Goal: Information Seeking & Learning: Learn about a topic

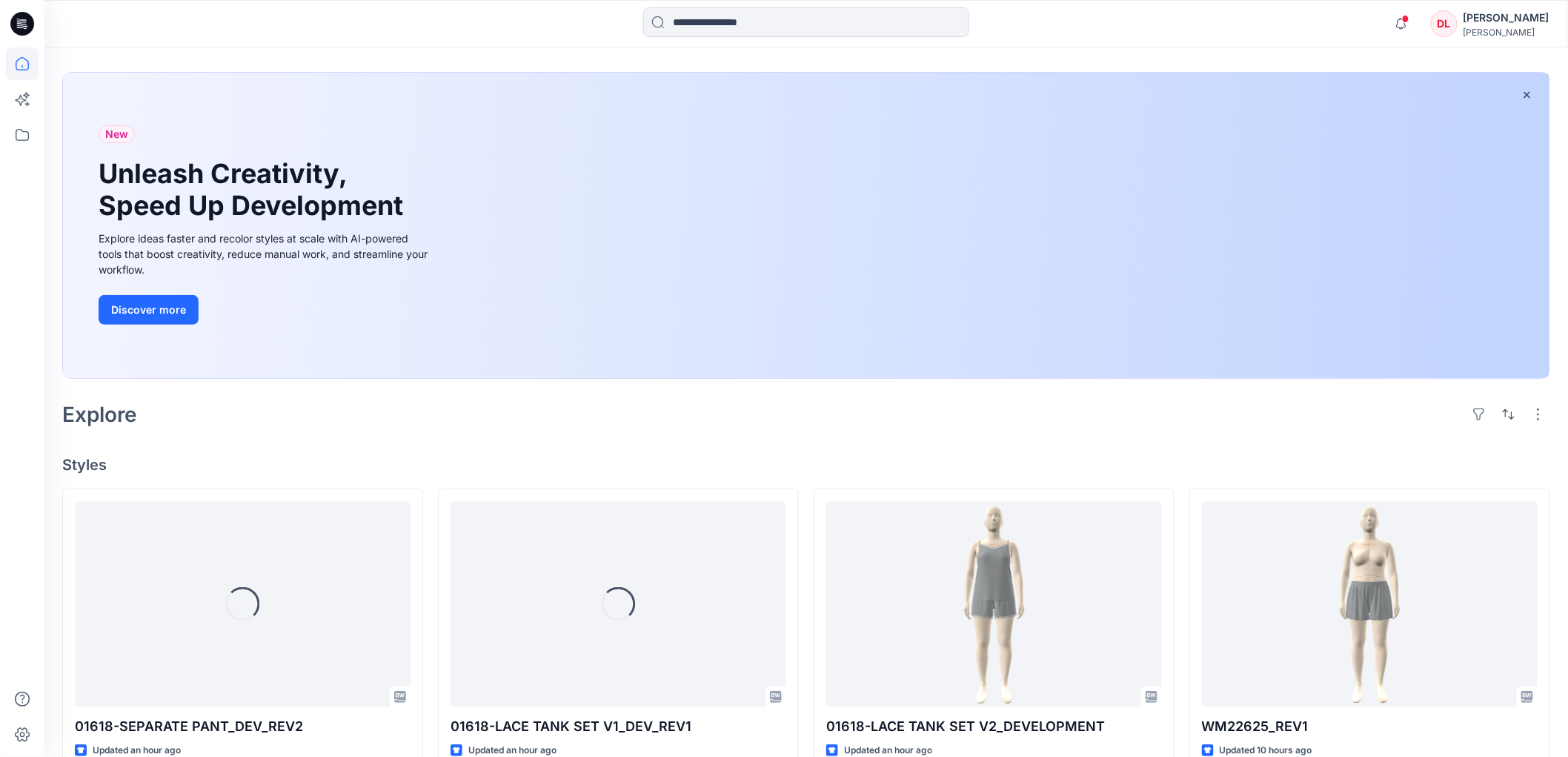
scroll to position [329, 0]
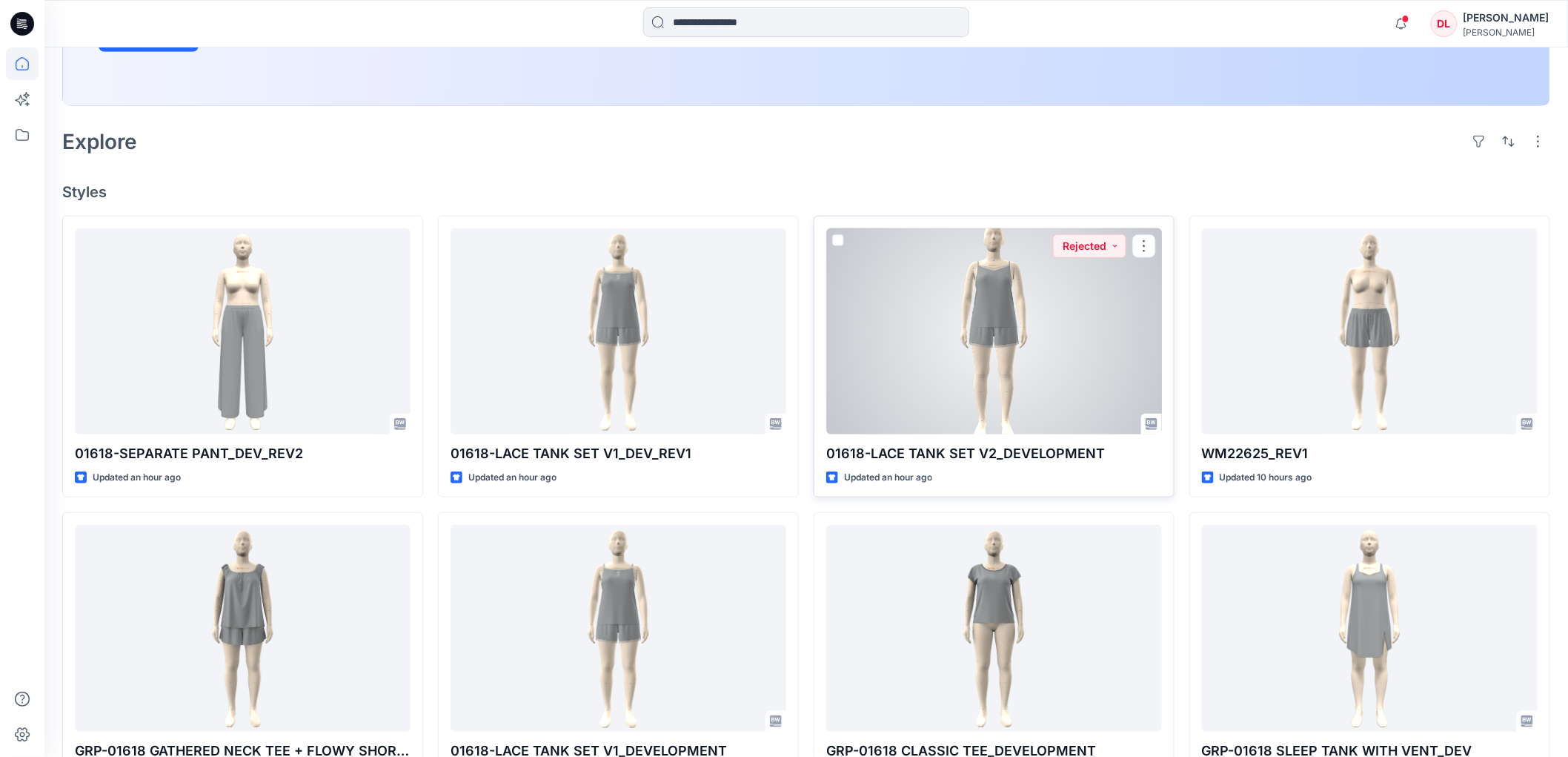
click at [972, 361] on div at bounding box center [994, 332] width 335 height 206
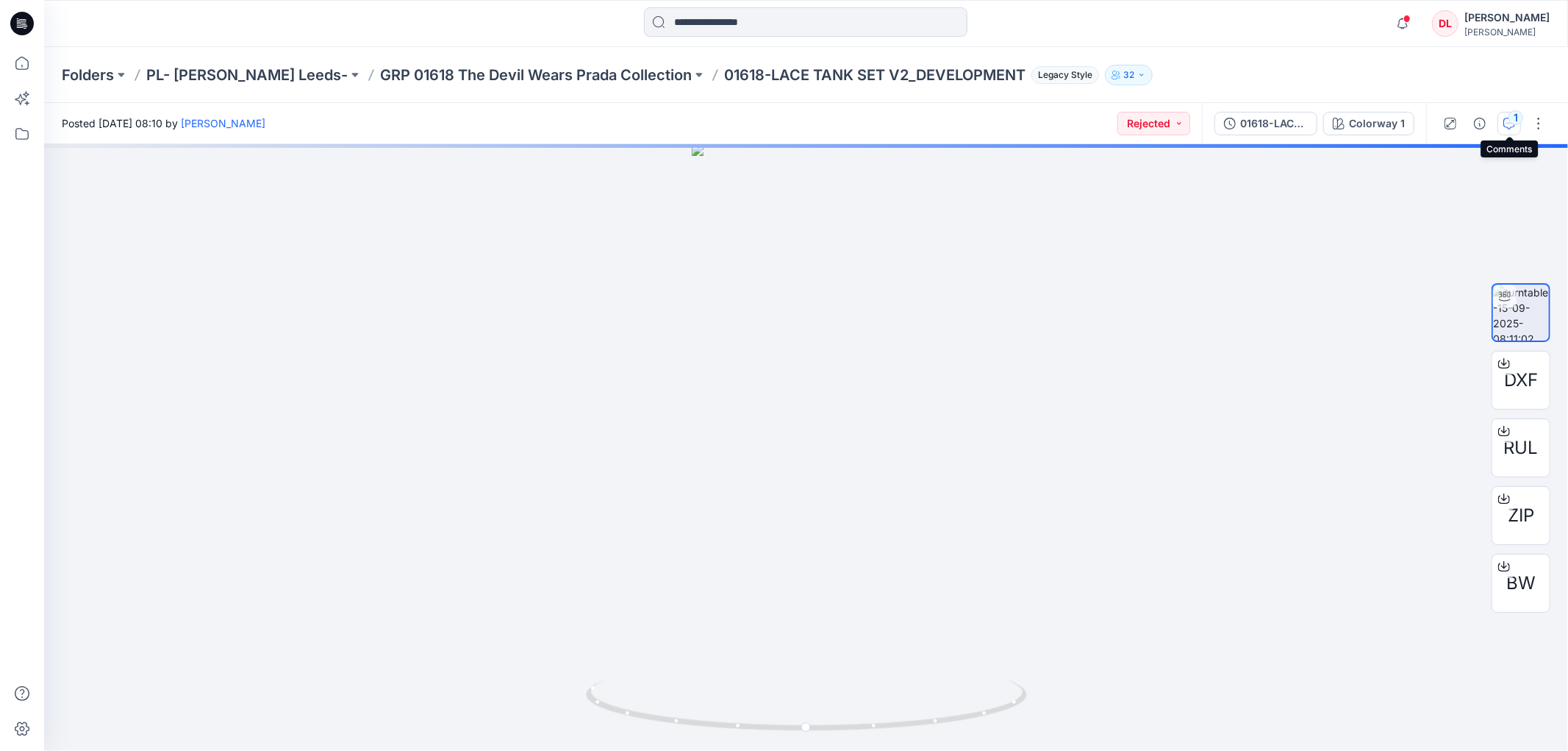
click at [1507, 129] on button "1" at bounding box center [1509, 123] width 23 height 23
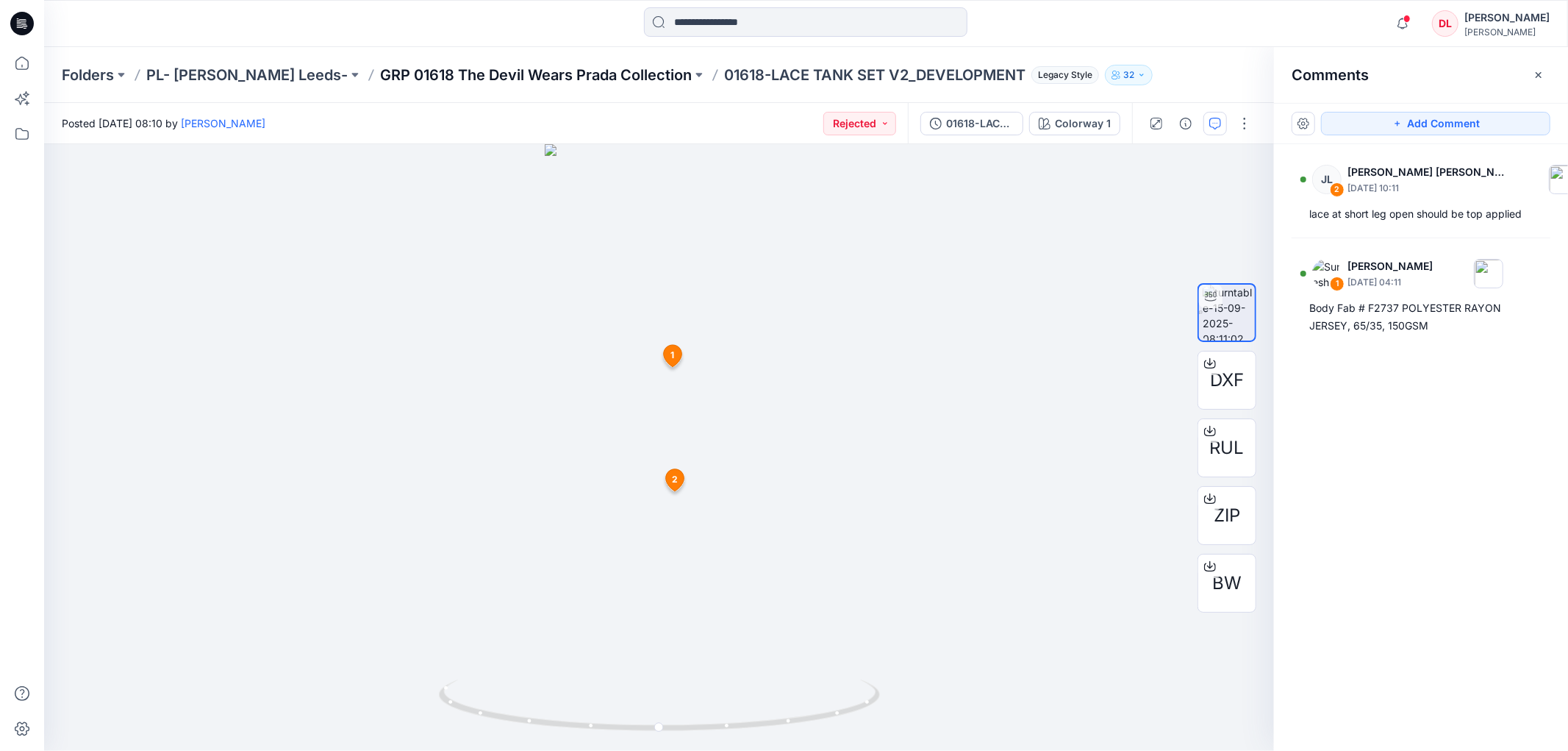
click at [464, 75] on p "GRP 01618 The Devil Wears Prada Collection" at bounding box center [536, 75] width 312 height 21
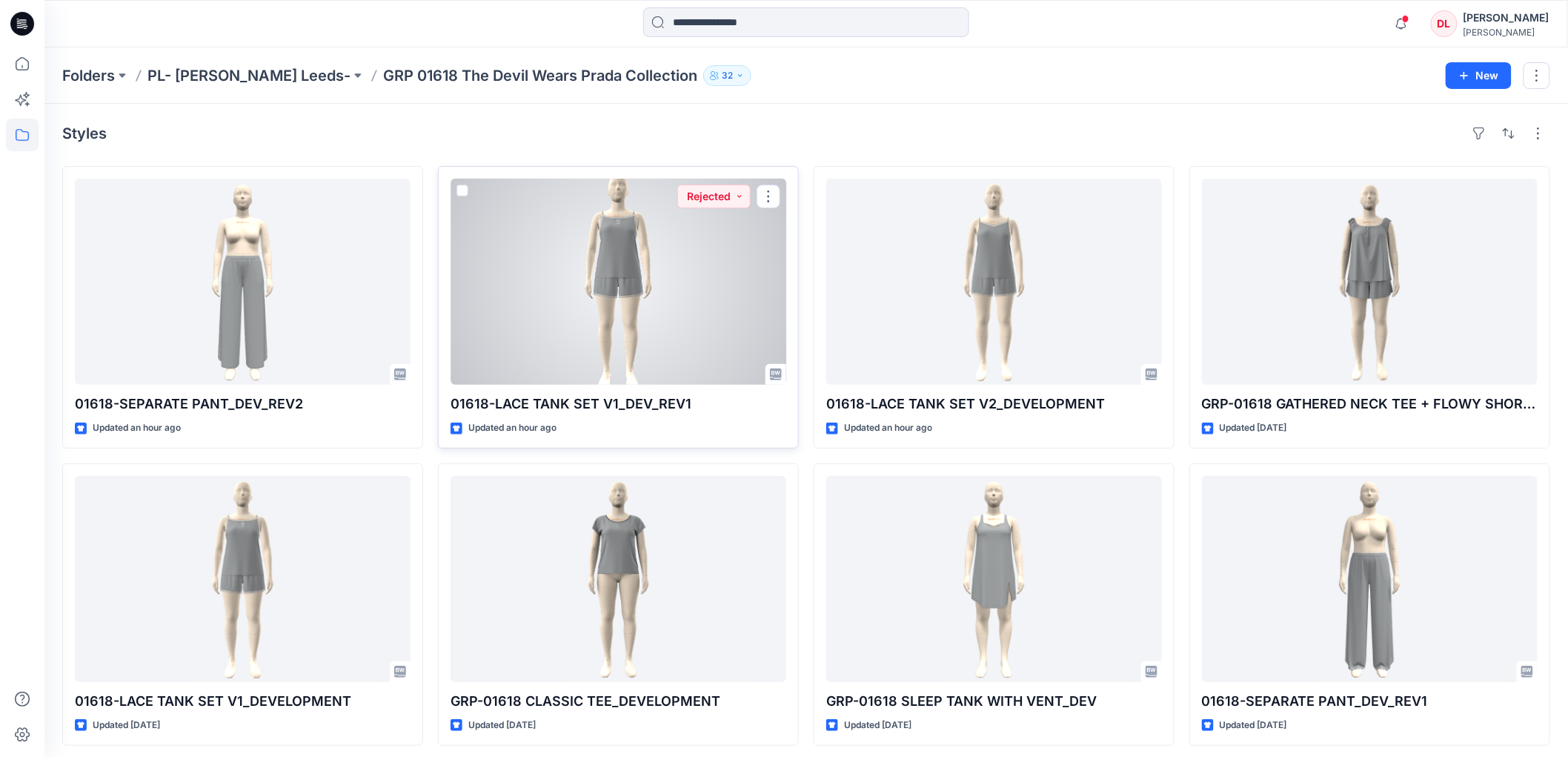
click at [608, 252] on div at bounding box center [619, 282] width 335 height 206
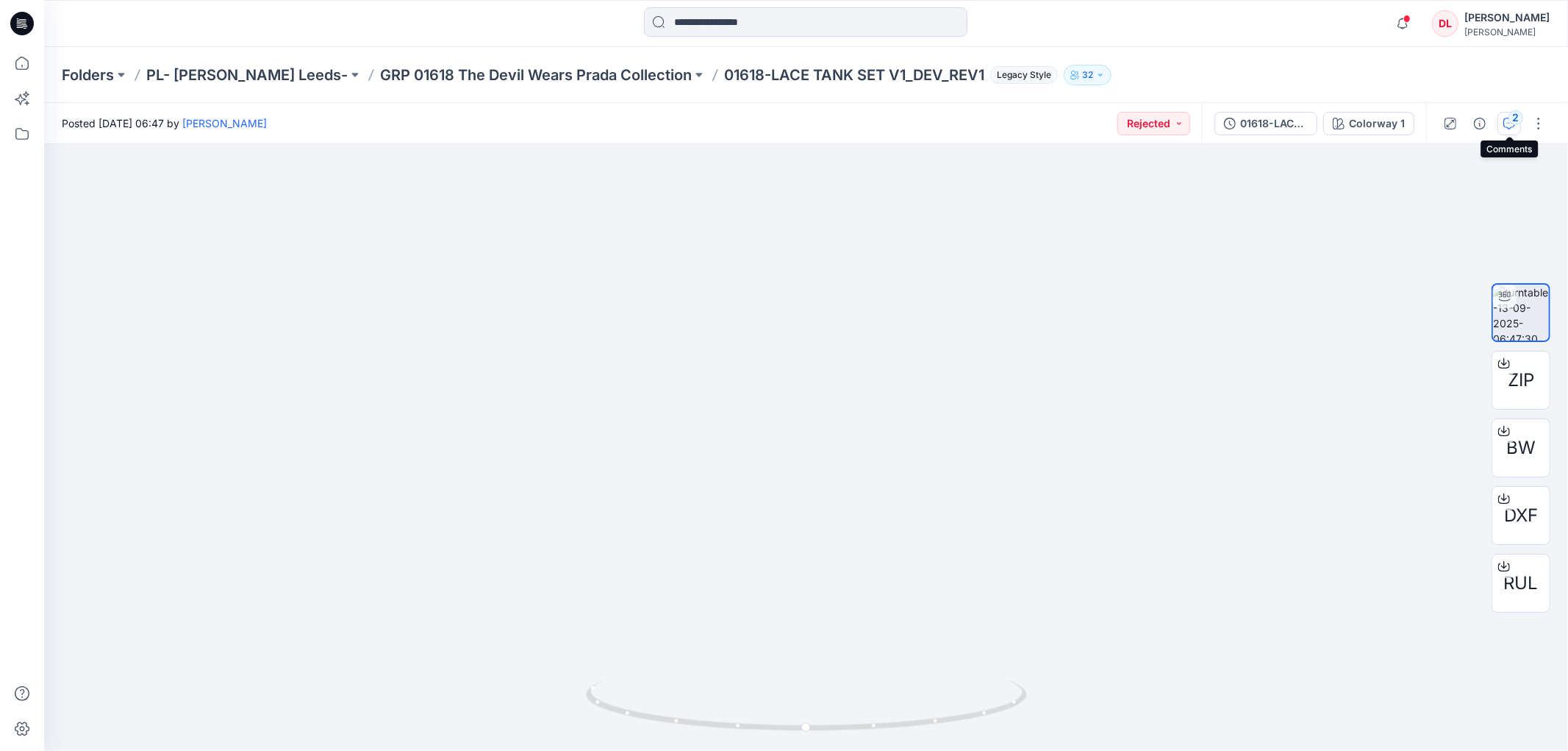
click at [1505, 125] on icon "button" at bounding box center [1509, 123] width 12 height 12
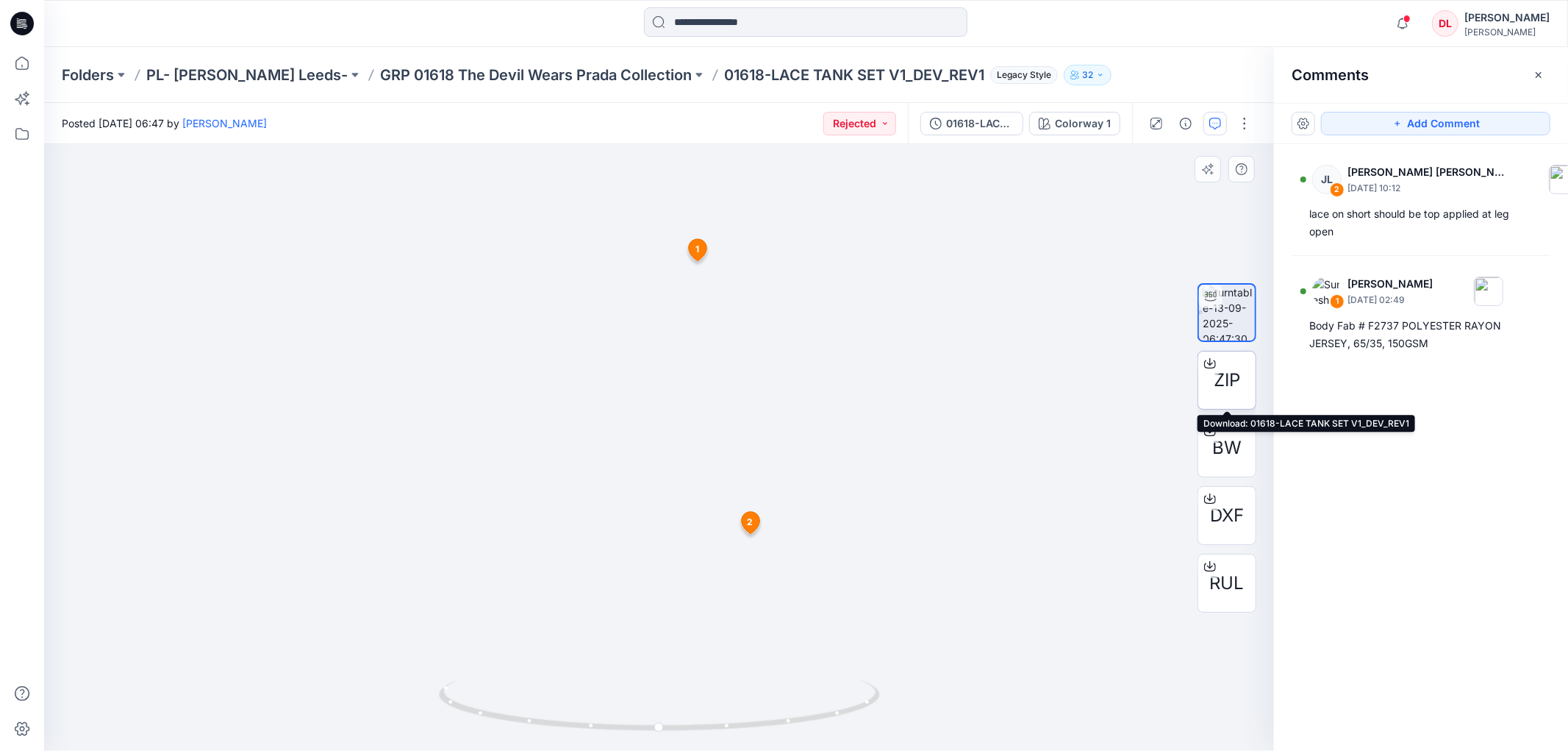
click at [1227, 367] on span "ZIP" at bounding box center [1227, 380] width 26 height 26
click at [21, 57] on icon at bounding box center [22, 63] width 33 height 33
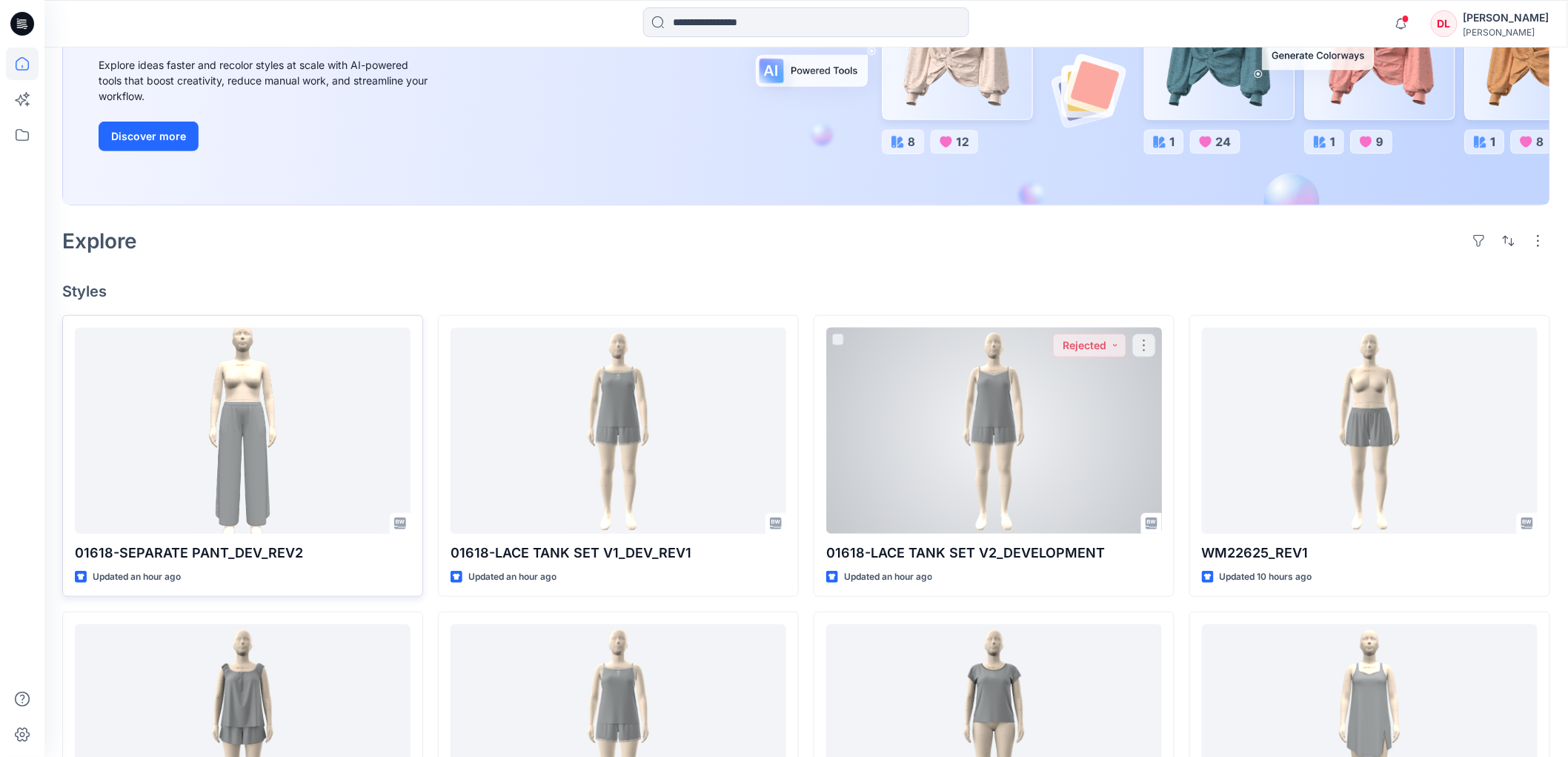
scroll to position [247, 0]
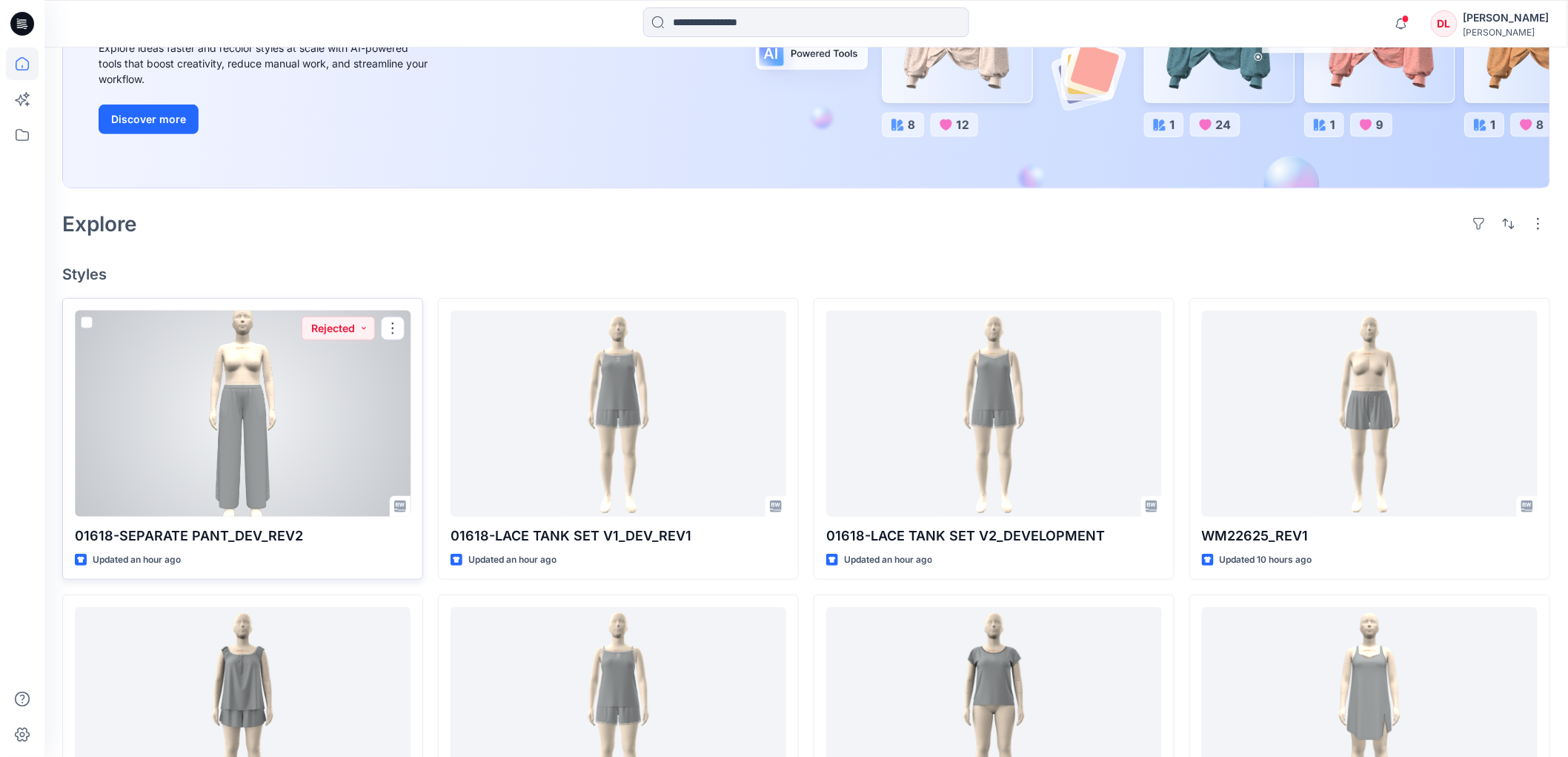
click at [237, 449] on div at bounding box center [243, 414] width 335 height 206
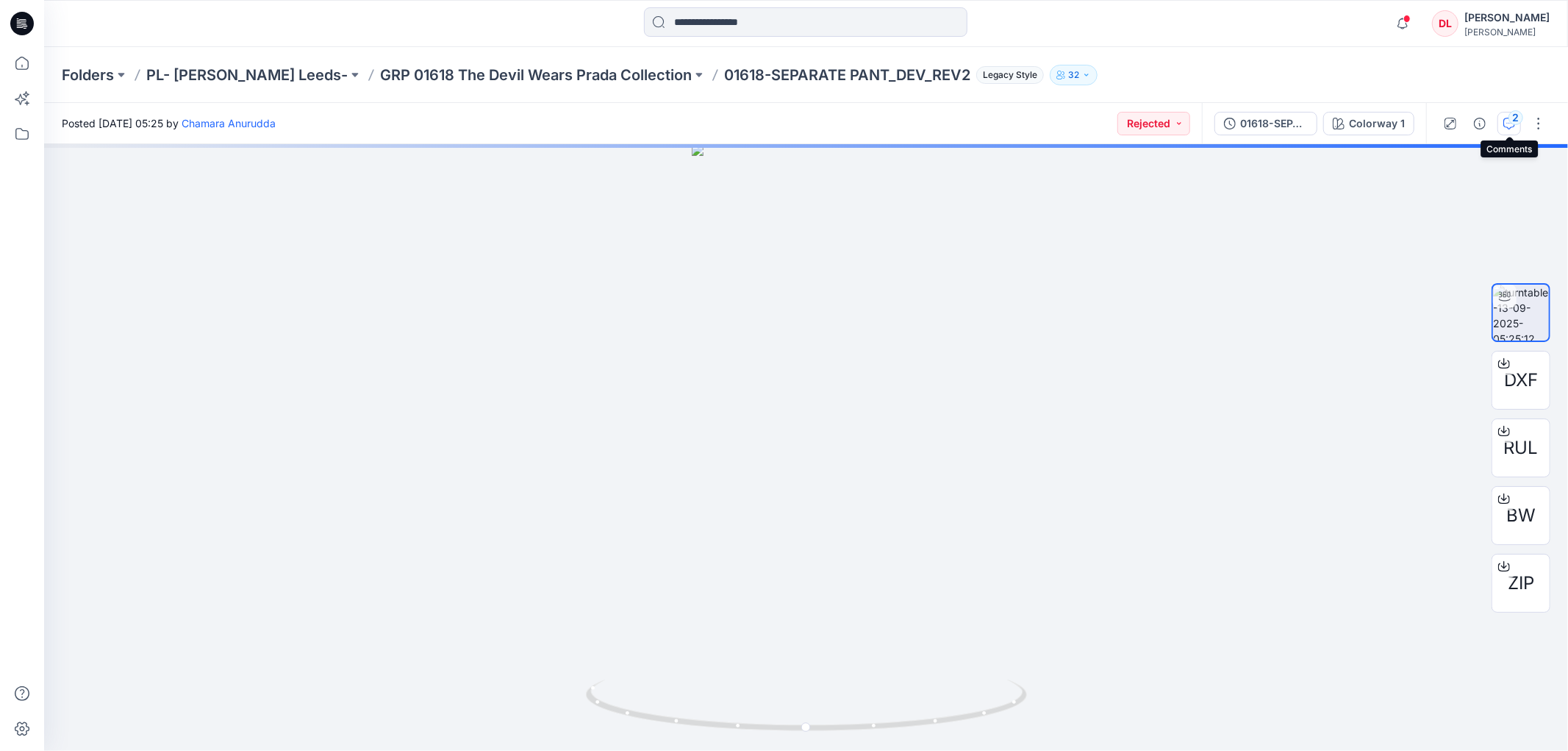
click at [1508, 126] on icon "button" at bounding box center [1509, 123] width 12 height 12
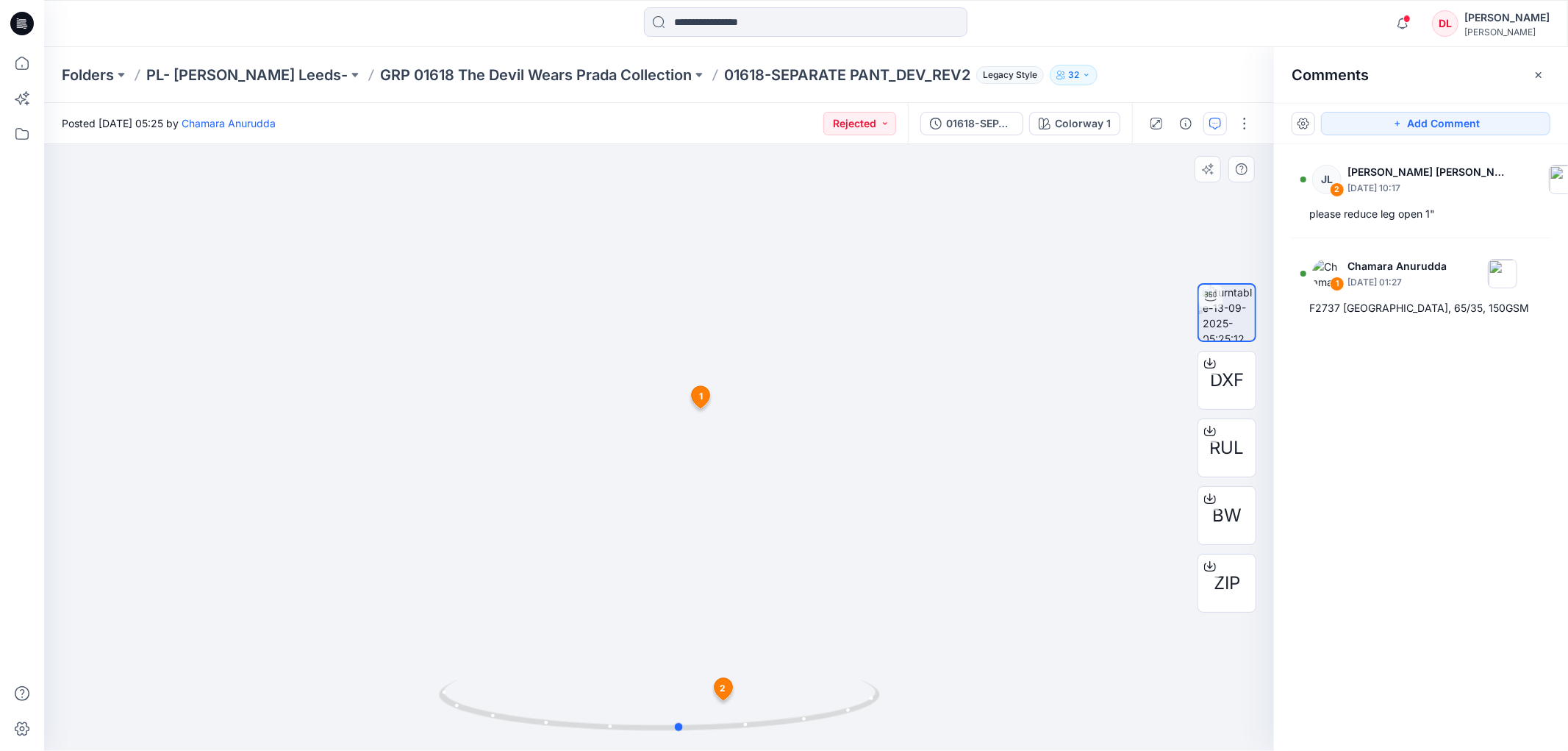
drag, startPoint x: 698, startPoint y: 685, endPoint x: 732, endPoint y: 409, distance: 278.1
click at [732, 409] on div at bounding box center [659, 448] width 1230 height 607
drag, startPoint x: 755, startPoint y: 729, endPoint x: 316, endPoint y: 698, distance: 440.1
click at [316, 698] on div at bounding box center [659, 448] width 1230 height 607
click at [21, 67] on icon at bounding box center [22, 63] width 33 height 33
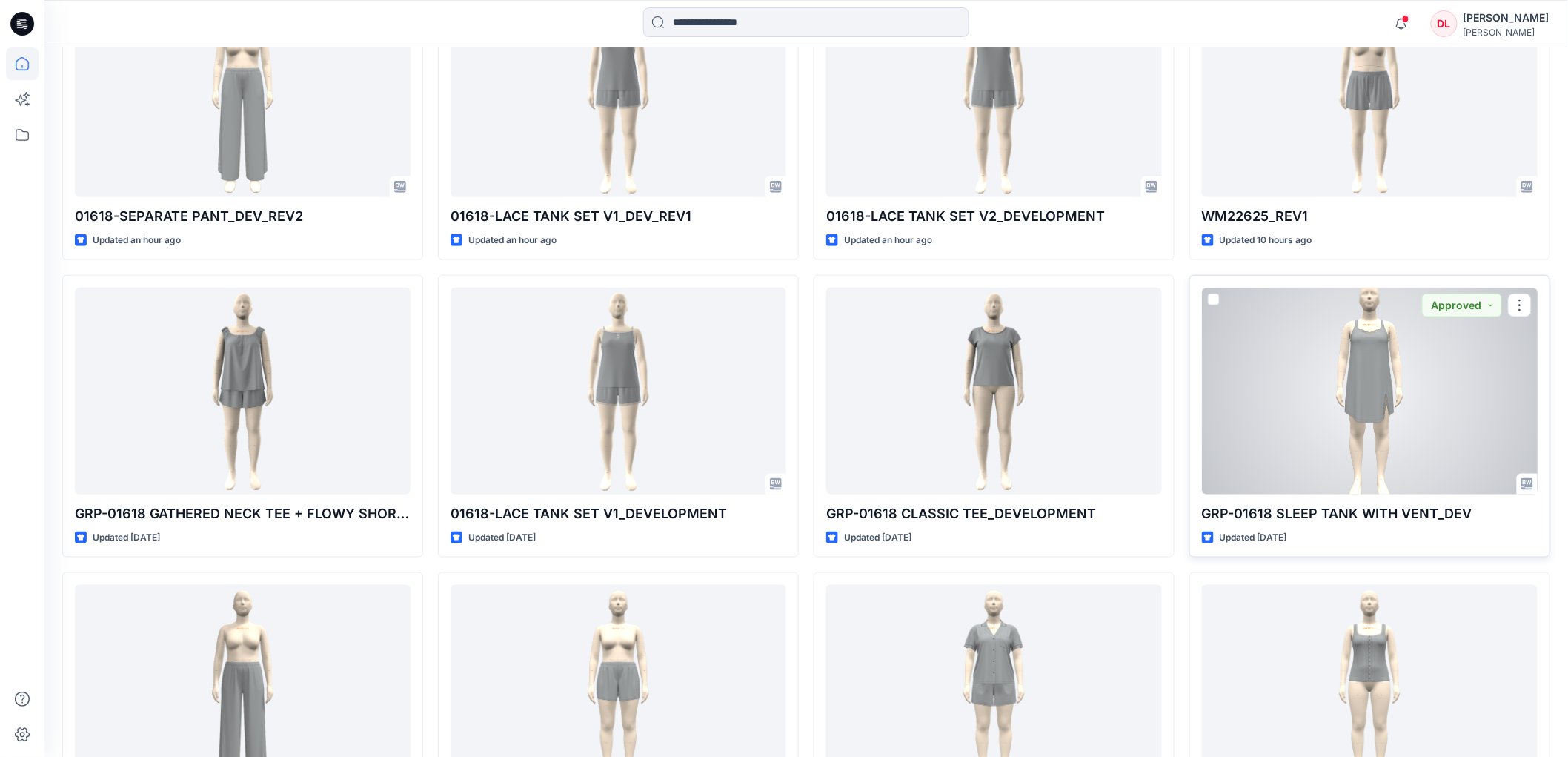
scroll to position [576, 0]
